Goal: Use online tool/utility: Utilize a website feature to perform a specific function

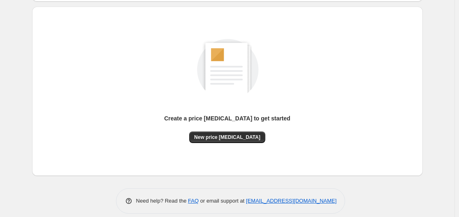
scroll to position [91, 0]
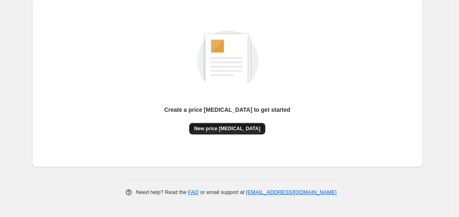
click at [212, 128] on span "New price [MEDICAL_DATA]" at bounding box center [227, 128] width 66 height 7
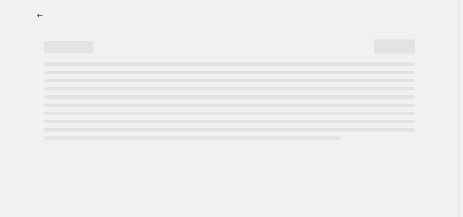
select select "percentage"
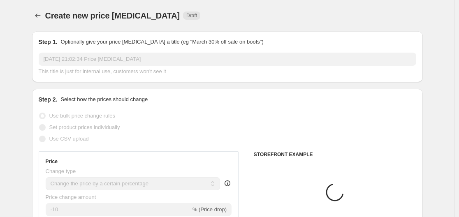
scroll to position [82, 0]
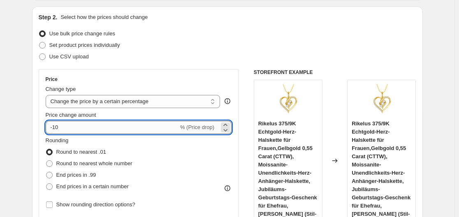
drag, startPoint x: 55, startPoint y: 128, endPoint x: 82, endPoint y: 129, distance: 27.6
click at [82, 129] on input "-10" at bounding box center [112, 127] width 133 height 13
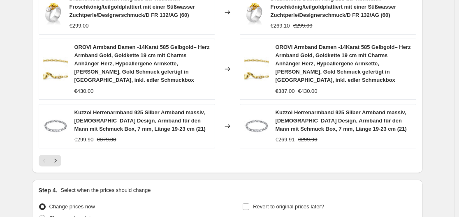
scroll to position [692, 0]
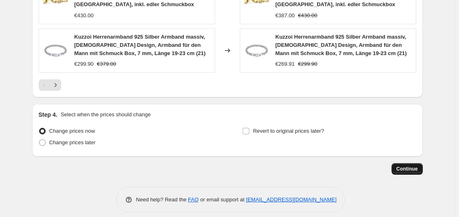
type input "-30"
click at [421, 165] on button "Continue" at bounding box center [406, 169] width 31 height 12
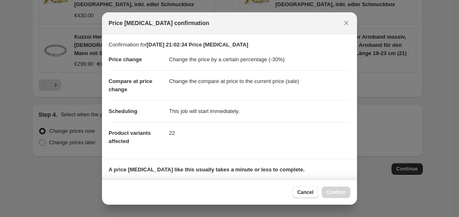
scroll to position [129, 0]
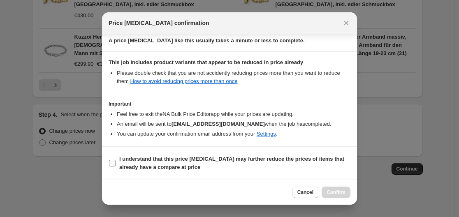
drag, startPoint x: 109, startPoint y: 162, endPoint x: 113, endPoint y: 168, distance: 6.5
click at [110, 163] on input "I understand that this price [MEDICAL_DATA] may further reduce the prices of it…" at bounding box center [112, 163] width 7 height 7
checkbox input "true"
click at [337, 190] on span "Confirm" at bounding box center [335, 192] width 19 height 7
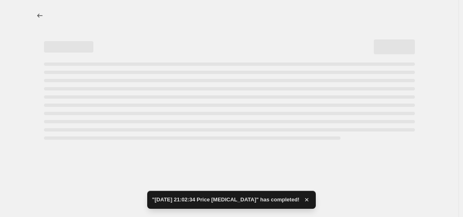
select select "percentage"
